Goal: Task Accomplishment & Management: Complete application form

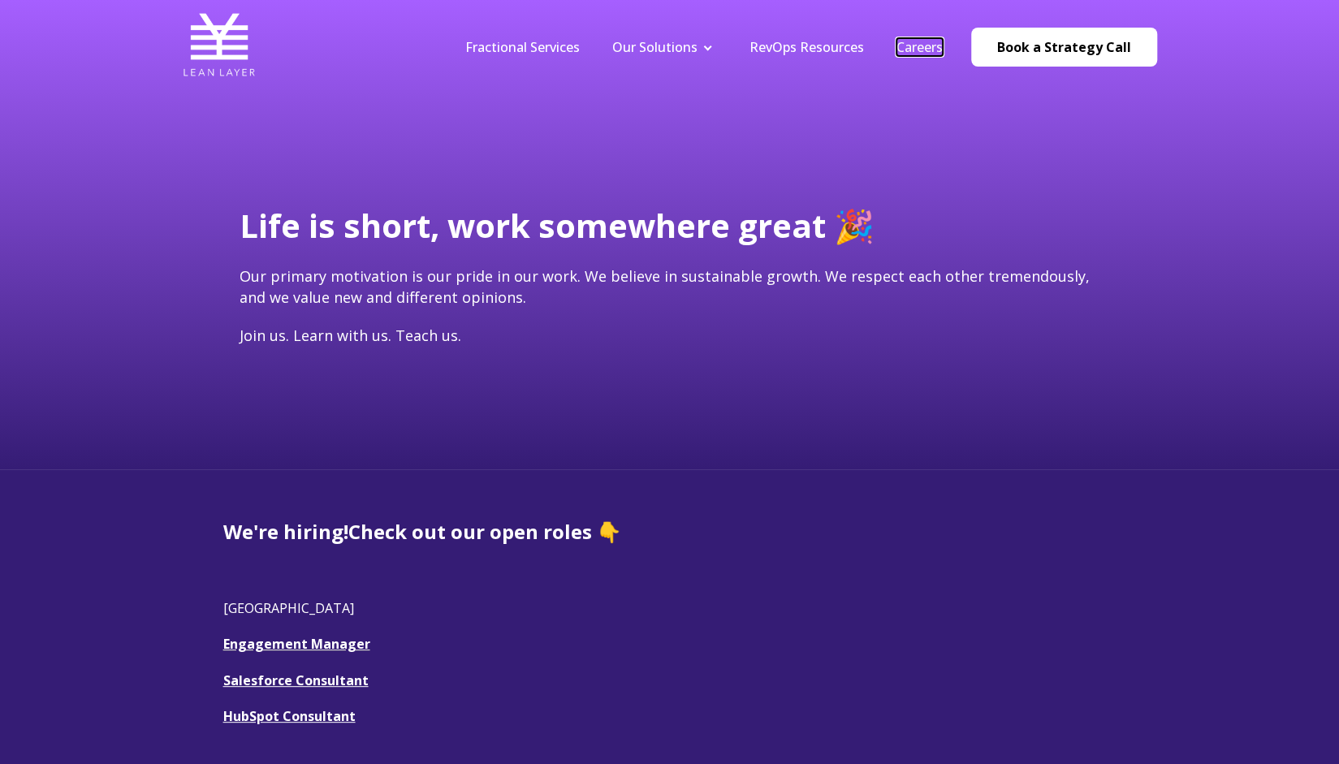
click at [938, 44] on link "Careers" at bounding box center [920, 47] width 46 height 18
click at [308, 712] on link "HubSpot Consultant" at bounding box center [289, 716] width 132 height 18
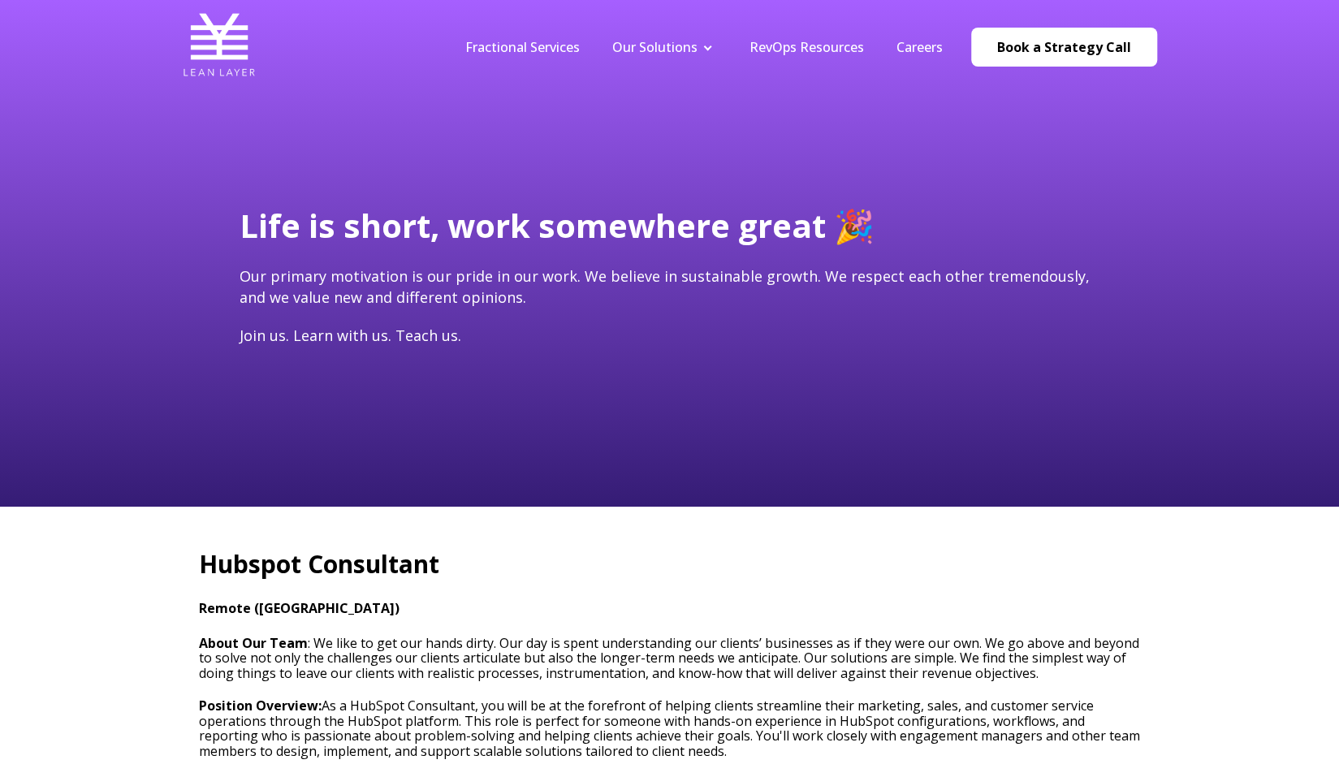
type input "[EMAIL_ADDRESS][DOMAIN_NAME]"
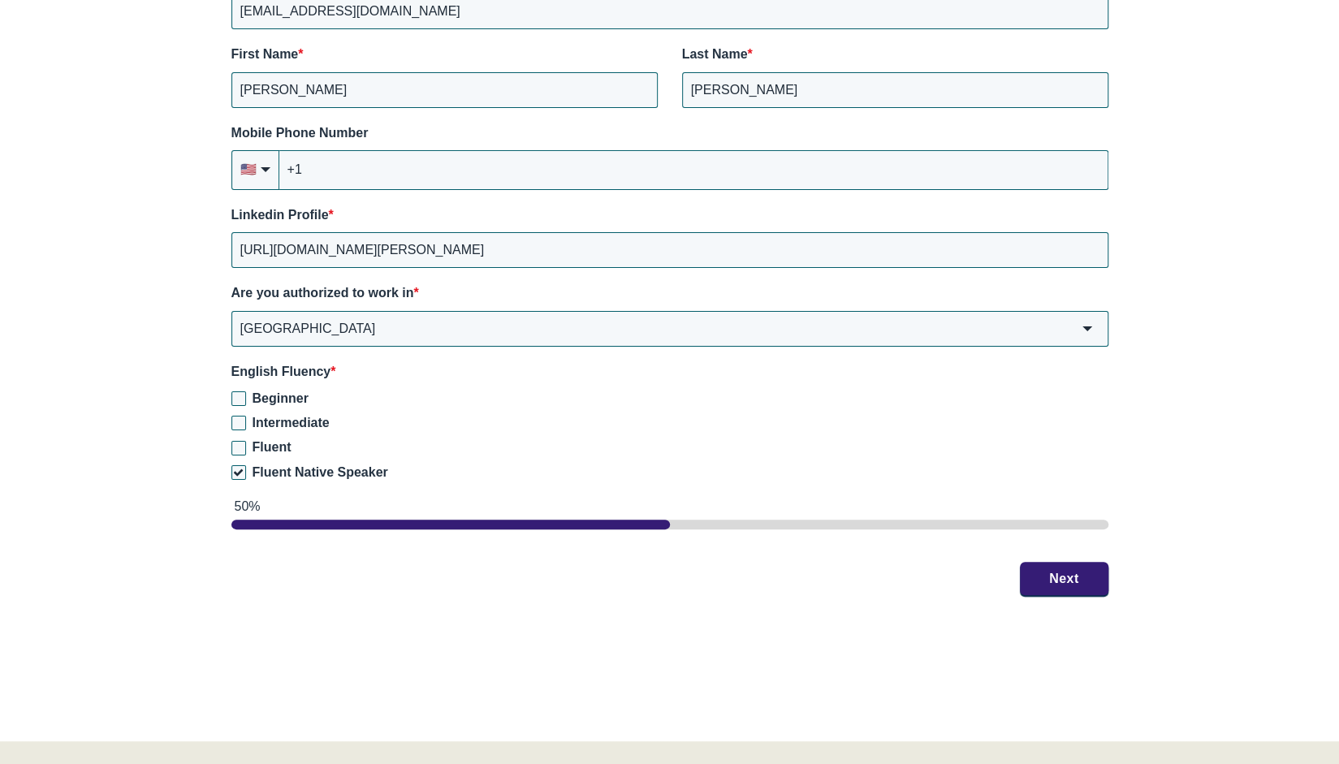
scroll to position [2342, 0]
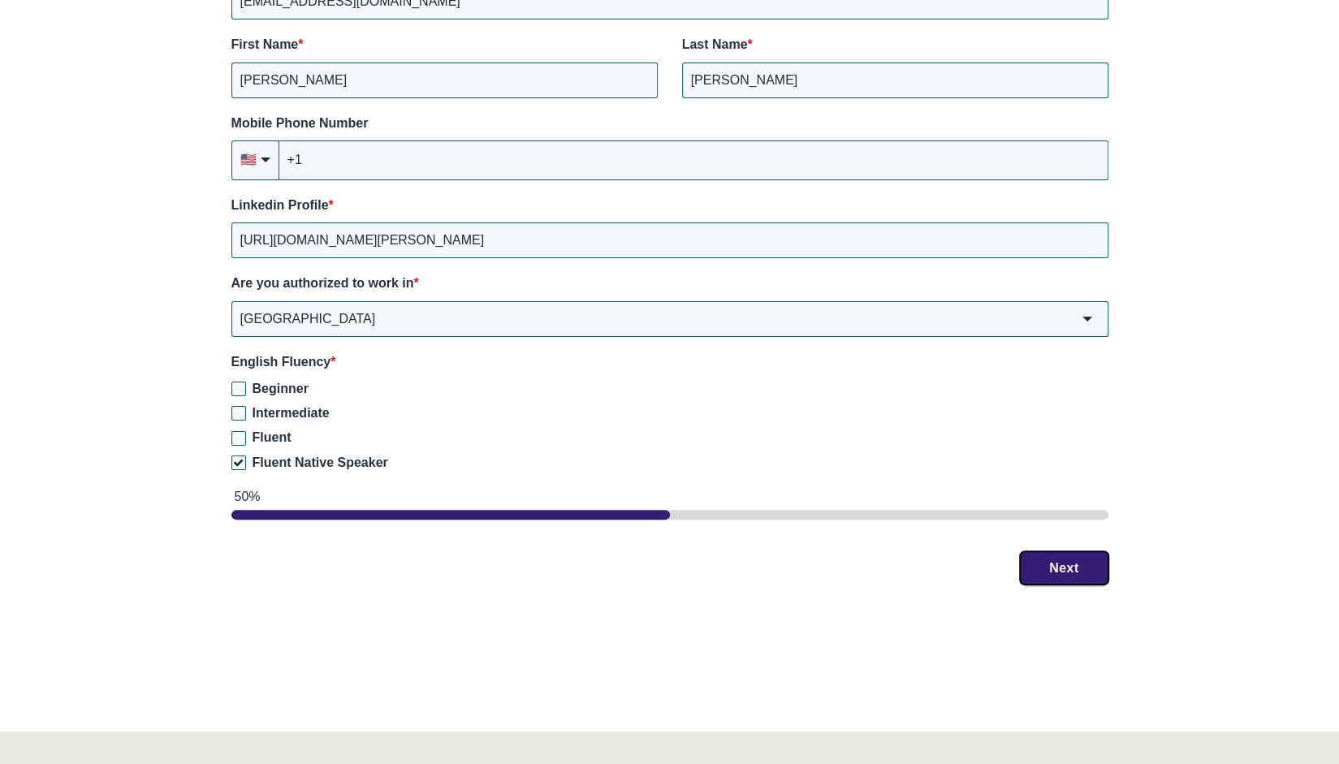
click at [1051, 571] on button "Next" at bounding box center [1064, 568] width 89 height 34
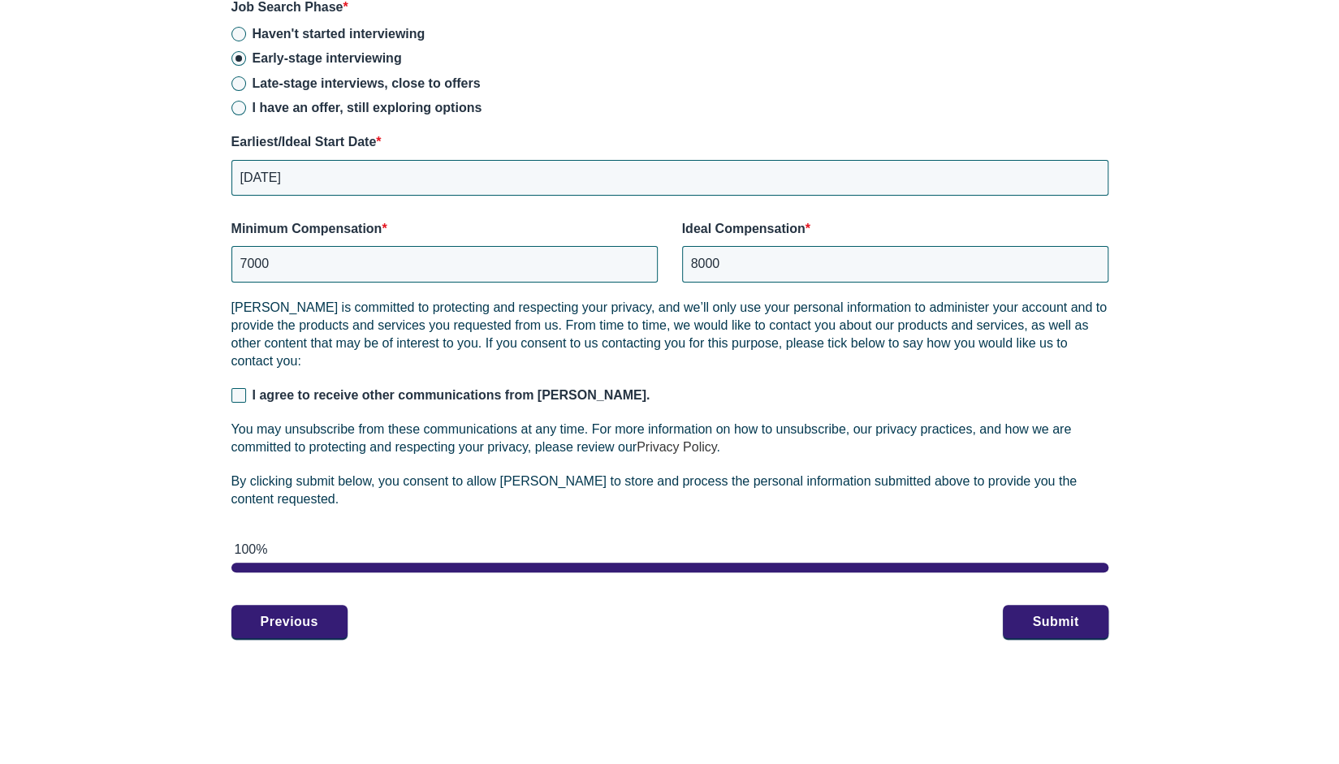
scroll to position [2274, 0]
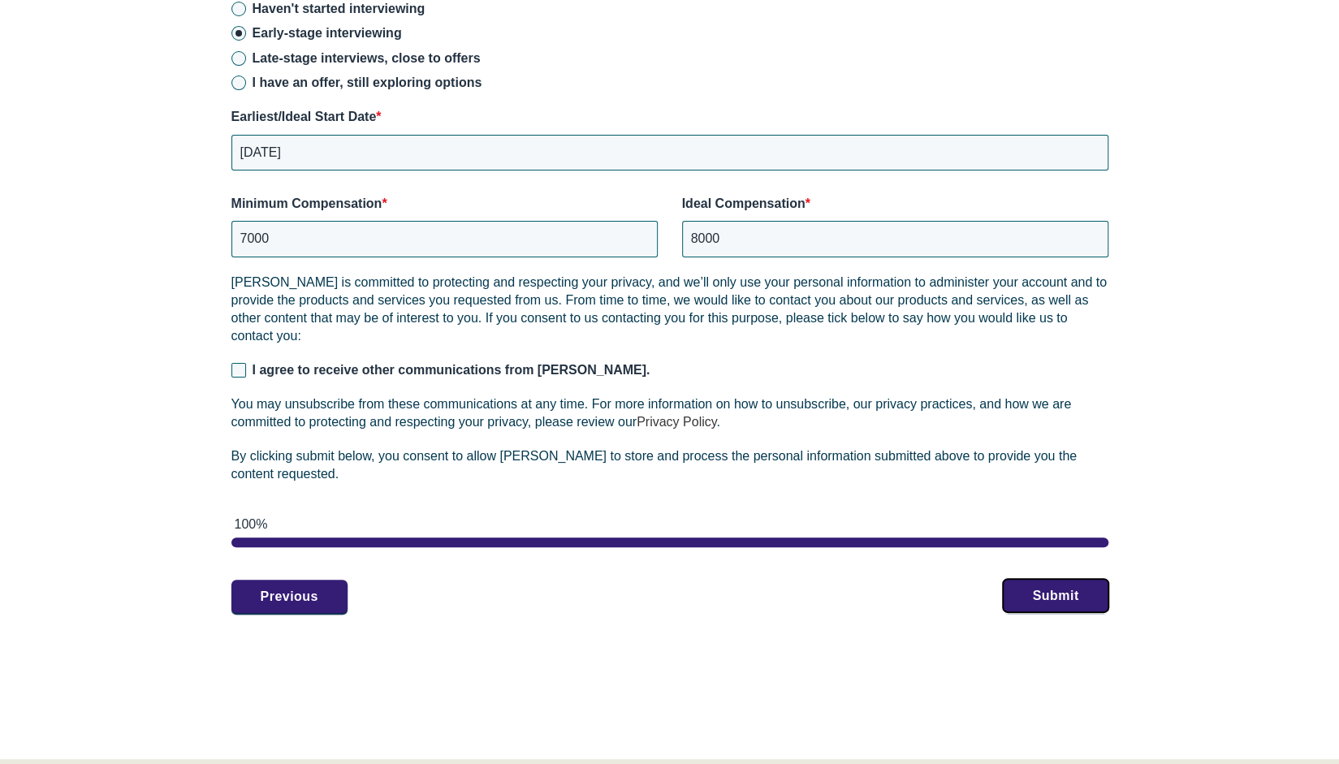
click at [1046, 600] on button "Submit" at bounding box center [1055, 596] width 105 height 34
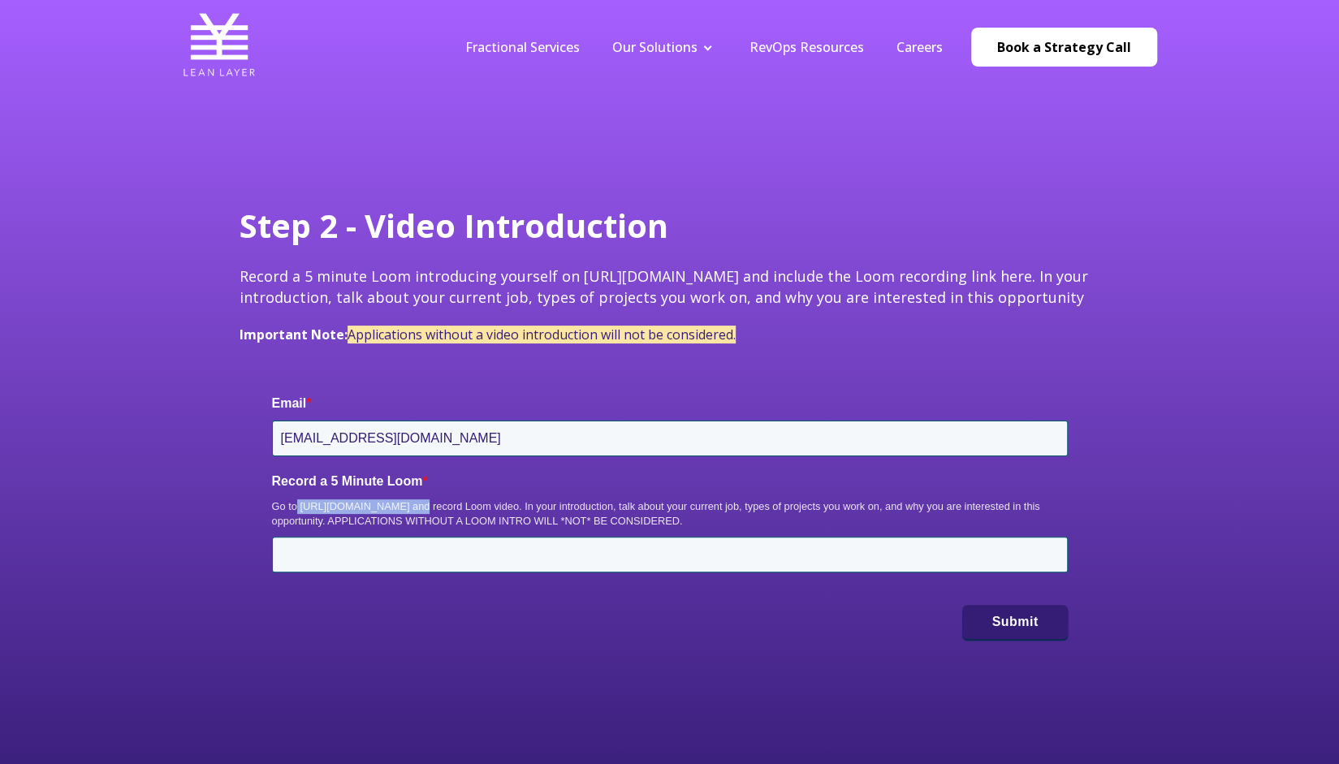
drag, startPoint x: 297, startPoint y: 504, endPoint x: 405, endPoint y: 504, distance: 108.0
click at [405, 504] on div "Go to https://www.loom.com/ and record Loom video. In your introduction, talk a…" at bounding box center [670, 513] width 796 height 29
copy div "https://www.loom.com/"
